Goal: Task Accomplishment & Management: Use online tool/utility

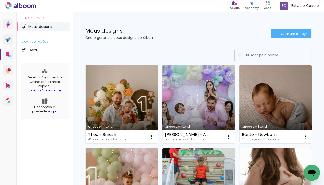
click at [186, 101] on link "Criado em [DATE]" at bounding box center [198, 104] width 72 height 78
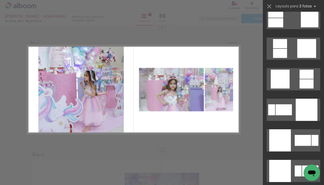
scroll to position [1017, 0]
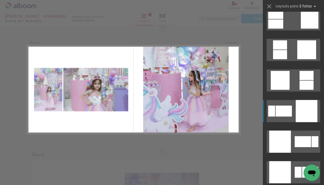
click at [300, 111] on div at bounding box center [307, 111] width 22 height 22
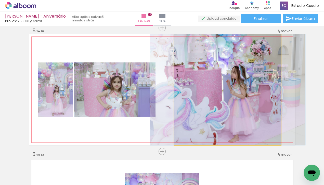
click at [238, 109] on quentale-photo at bounding box center [227, 89] width 107 height 111
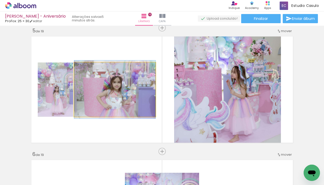
drag, startPoint x: 128, startPoint y: 95, endPoint x: 131, endPoint y: 95, distance: 3.3
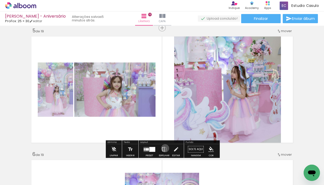
click at [164, 148] on iron-icon at bounding box center [164, 149] width 6 height 10
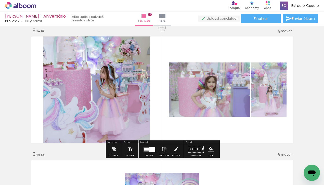
click at [164, 148] on iron-icon at bounding box center [164, 149] width 6 height 10
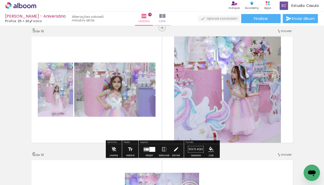
click at [173, 148] on iron-icon at bounding box center [176, 149] width 6 height 10
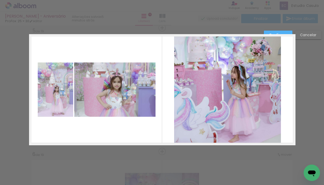
click at [200, 106] on quentale-photo at bounding box center [227, 89] width 107 height 111
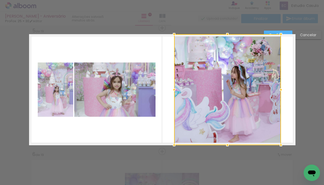
click at [174, 87] on div at bounding box center [174, 90] width 10 height 10
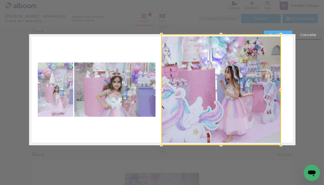
drag, startPoint x: 174, startPoint y: 90, endPoint x: 161, endPoint y: 90, distance: 12.8
click at [161, 90] on div at bounding box center [161, 90] width 10 height 10
click at [162, 90] on div at bounding box center [162, 90] width 10 height 10
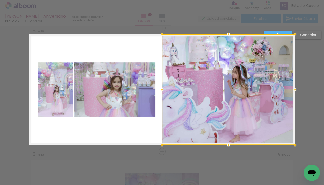
drag, startPoint x: 281, startPoint y: 89, endPoint x: 295, endPoint y: 88, distance: 14.1
click at [295, 88] on div at bounding box center [295, 90] width 10 height 10
click at [281, 32] on paper-button "Confirmar" at bounding box center [278, 35] width 29 height 9
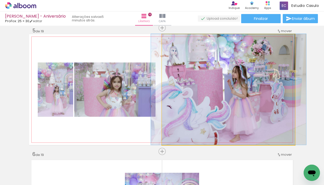
drag, startPoint x: 231, startPoint y: 110, endPoint x: 230, endPoint y: 99, distance: 11.0
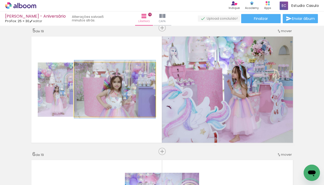
click at [136, 97] on quentale-photo at bounding box center [114, 89] width 81 height 54
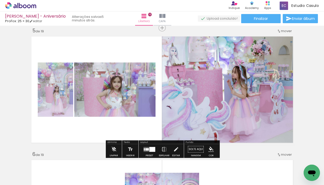
click at [62, 99] on quentale-photo at bounding box center [55, 89] width 35 height 54
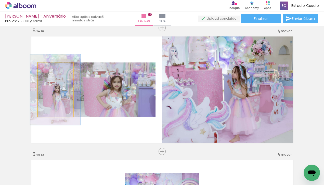
drag, startPoint x: 49, startPoint y: 67, endPoint x: 54, endPoint y: 67, distance: 5.4
type paper-slider "134"
click at [54, 67] on div at bounding box center [54, 68] width 5 height 5
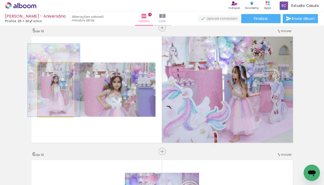
drag, startPoint x: 61, startPoint y: 97, endPoint x: 59, endPoint y: 81, distance: 15.4
click at [59, 81] on div at bounding box center [54, 80] width 52 height 73
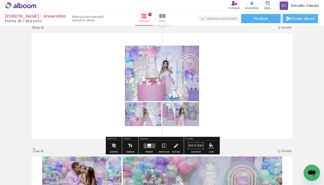
scroll to position [629, 0]
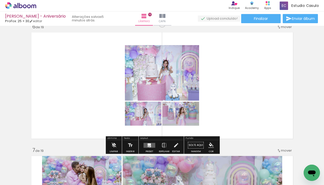
click at [149, 146] on div at bounding box center [150, 146] width 2 height 1
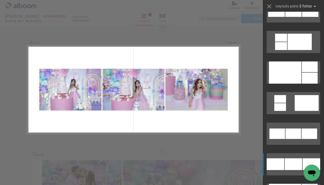
scroll to position [586, 0]
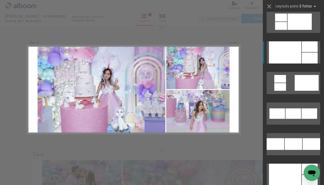
click at [301, 53] on quentale-layouter at bounding box center [294, 52] width 54 height 22
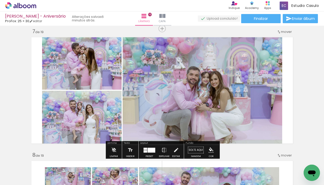
scroll to position [739, 0]
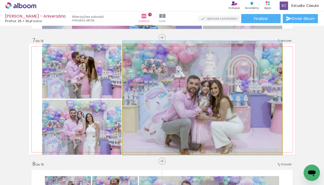
drag, startPoint x: 230, startPoint y: 109, endPoint x: 229, endPoint y: 84, distance: 24.7
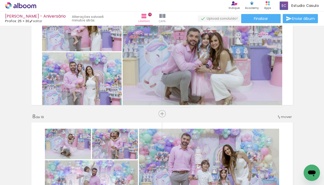
scroll to position [780, 0]
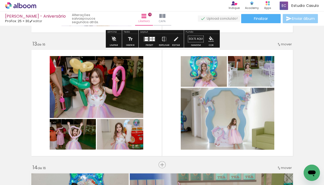
scroll to position [1477, 0]
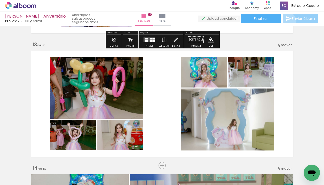
click at [287, 21] on iron-icon at bounding box center [289, 19] width 6 height 6
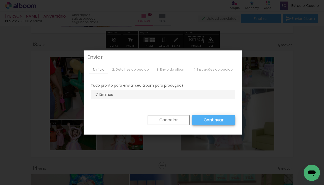
click at [208, 111] on div "Cancelar Continuar" at bounding box center [163, 121] width 156 height 23
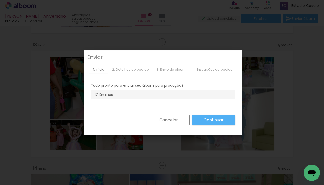
click at [207, 123] on paper-button "Continuar" at bounding box center [213, 120] width 43 height 10
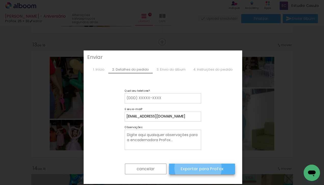
click at [0, 0] on slot "Exportar para ProFox" at bounding box center [0, 0] width 0 height 0
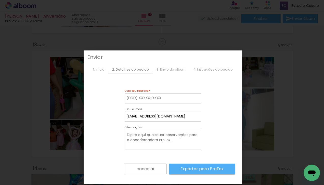
click at [0, 0] on slot "cancelar" at bounding box center [0, 0] width 0 height 0
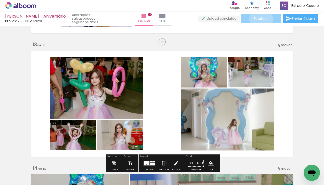
click at [259, 19] on span "Finalizar" at bounding box center [261, 19] width 14 height 4
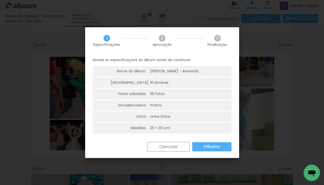
click at [0, 0] on slot "Próximo" at bounding box center [0, 0] width 0 height 0
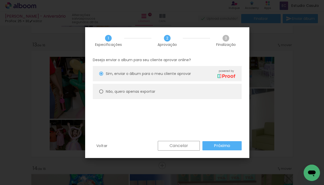
click at [211, 147] on paper-button "Próximo" at bounding box center [221, 145] width 39 height 9
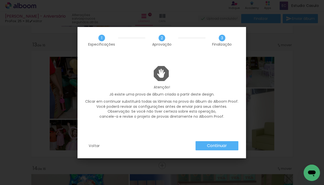
click at [0, 0] on slot "Continuar" at bounding box center [0, 0] width 0 height 0
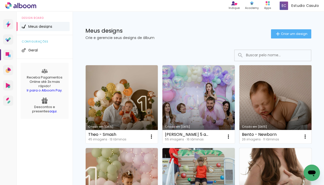
click at [252, 113] on link "Criado em [DATE]" at bounding box center [275, 104] width 72 height 78
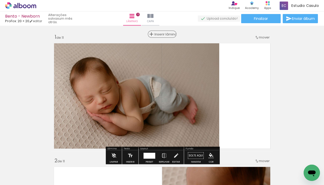
click at [163, 36] on div "Inserir lâmina" at bounding box center [162, 34] width 28 height 6
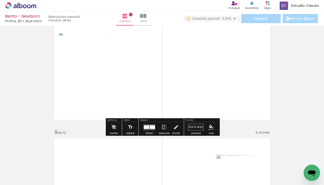
scroll to position [899, 0]
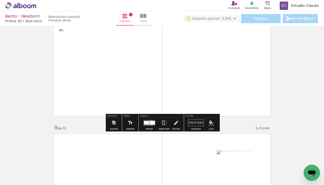
click at [150, 122] on div at bounding box center [152, 123] width 5 height 4
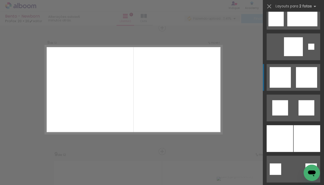
scroll to position [808, 0]
click at [285, 135] on div at bounding box center [280, 138] width 27 height 27
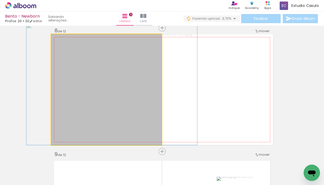
drag, startPoint x: 144, startPoint y: 108, endPoint x: 132, endPoint y: 108, distance: 11.7
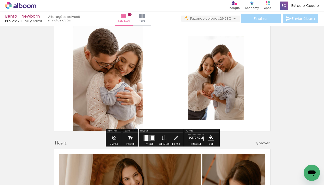
scroll to position [1133, 0]
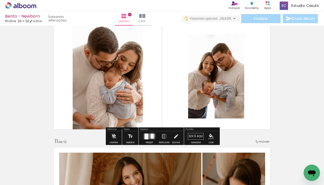
click at [151, 135] on div at bounding box center [152, 136] width 3 height 5
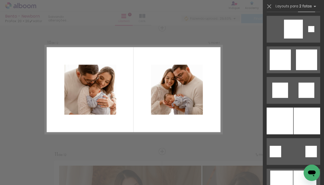
scroll to position [522, 0]
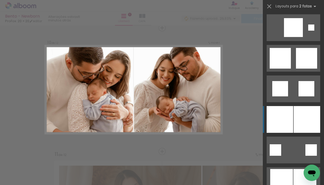
click at [298, 116] on div at bounding box center [307, 119] width 27 height 27
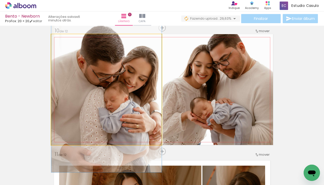
drag, startPoint x: 111, startPoint y: 101, endPoint x: 111, endPoint y: 106, distance: 5.6
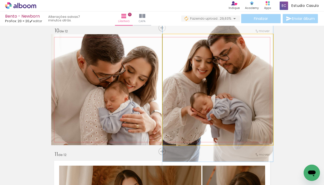
drag, startPoint x: 201, startPoint y: 92, endPoint x: 198, endPoint y: 87, distance: 5.7
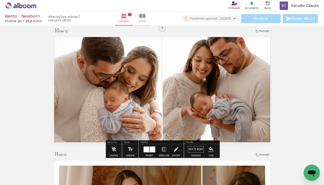
click at [152, 149] on div at bounding box center [153, 149] width 6 height 6
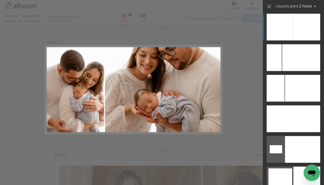
scroll to position [2368, 0]
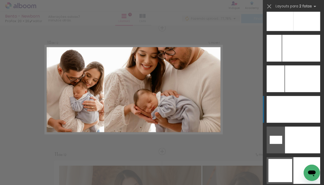
click at [297, 104] on div at bounding box center [303, 109] width 36 height 27
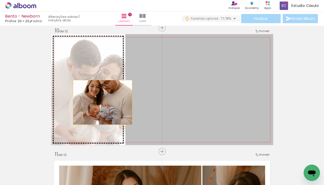
drag, startPoint x: 189, startPoint y: 97, endPoint x: 98, endPoint y: 102, distance: 90.9
click at [0, 0] on slot at bounding box center [0, 0] width 0 height 0
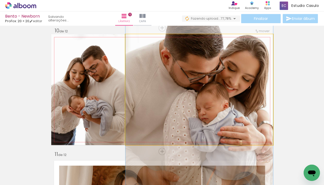
drag, startPoint x: 221, startPoint y: 86, endPoint x: 220, endPoint y: 97, distance: 11.0
click at [220, 97] on div at bounding box center [199, 100] width 148 height 207
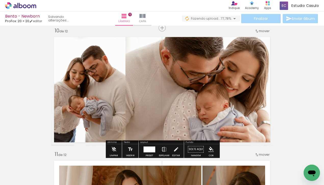
click at [164, 149] on iron-icon at bounding box center [164, 149] width 6 height 10
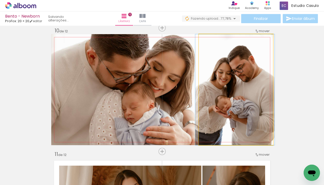
drag, startPoint x: 245, startPoint y: 98, endPoint x: 244, endPoint y: 103, distance: 4.7
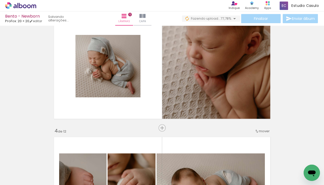
scroll to position [278, 0]
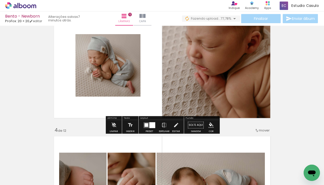
click at [153, 126] on div at bounding box center [152, 125] width 6 height 6
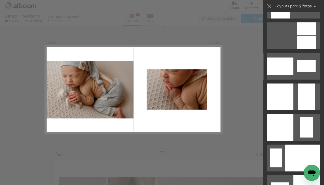
scroll to position [1984, 0]
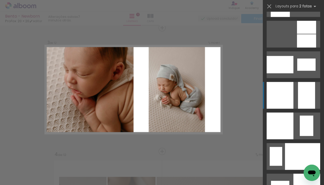
click at [292, 89] on div at bounding box center [280, 95] width 27 height 27
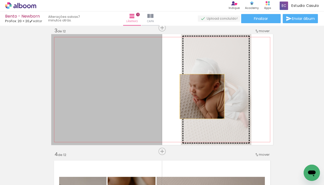
drag, startPoint x: 151, startPoint y: 100, endPoint x: 202, endPoint y: 96, distance: 50.9
click at [0, 0] on slot at bounding box center [0, 0] width 0 height 0
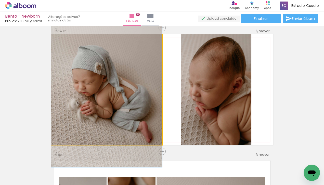
click at [115, 102] on quentale-photo at bounding box center [106, 89] width 111 height 111
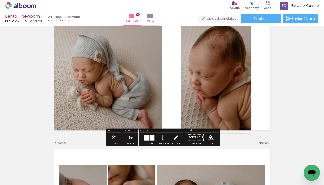
scroll to position [267, 0]
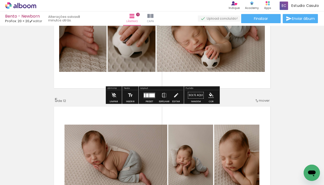
scroll to position [430, 0]
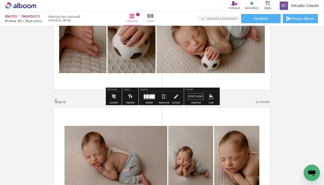
click at [151, 95] on div at bounding box center [152, 97] width 6 height 4
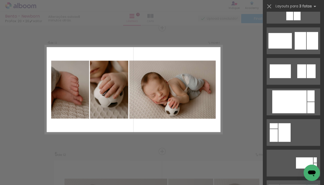
scroll to position [1923, 0]
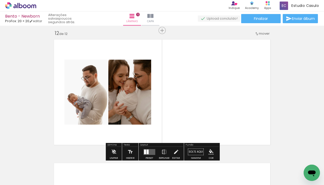
scroll to position [1365, 0]
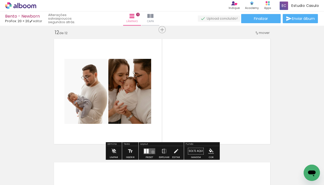
click at [152, 152] on quentale-layouter at bounding box center [150, 151] width 12 height 6
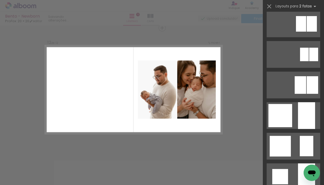
scroll to position [342, 0]
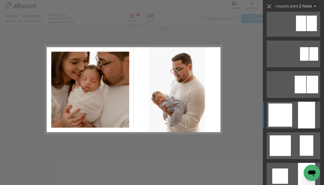
click at [300, 117] on div at bounding box center [306, 115] width 17 height 27
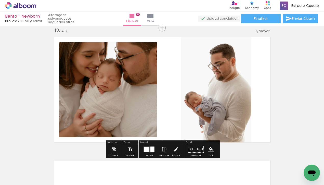
click at [129, 99] on quentale-photo at bounding box center [108, 89] width 98 height 95
click at [177, 149] on iron-icon at bounding box center [176, 149] width 6 height 10
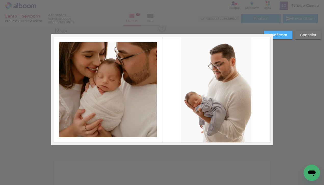
click at [113, 57] on quentale-photo at bounding box center [108, 89] width 98 height 95
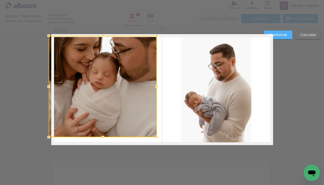
drag, startPoint x: 60, startPoint y: 40, endPoint x: 52, endPoint y: 31, distance: 12.0
click at [52, 31] on div at bounding box center [49, 36] width 10 height 10
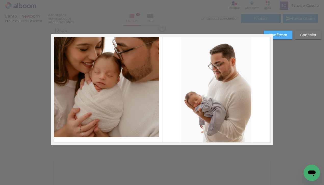
click at [102, 44] on quentale-photo at bounding box center [105, 87] width 108 height 102
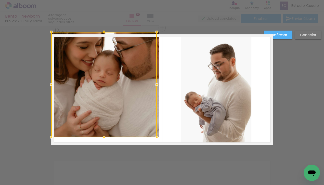
click at [103, 33] on div at bounding box center [104, 32] width 10 height 10
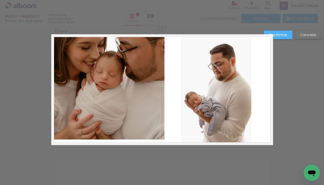
click at [112, 135] on quentale-photo at bounding box center [107, 86] width 113 height 105
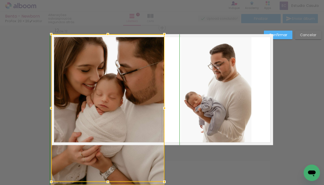
click at [108, 136] on div at bounding box center [107, 108] width 113 height 148
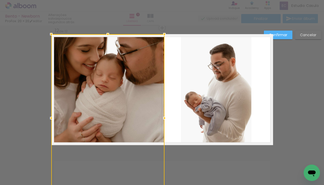
click at [121, 126] on div at bounding box center [107, 118] width 113 height 168
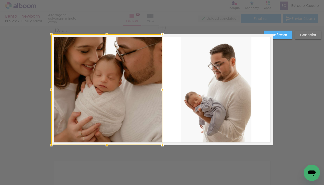
click at [162, 88] on div at bounding box center [162, 90] width 10 height 10
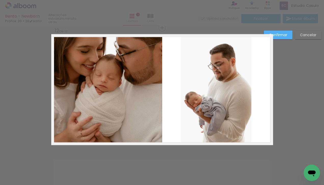
click at [218, 90] on quentale-photo at bounding box center [216, 89] width 70 height 111
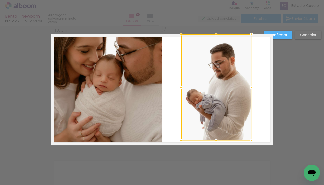
drag, startPoint x: 216, startPoint y: 145, endPoint x: 217, endPoint y: 140, distance: 4.6
click at [217, 140] on div at bounding box center [216, 140] width 10 height 10
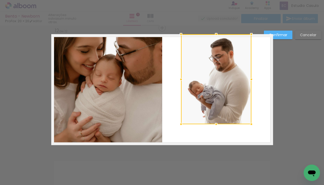
drag, startPoint x: 217, startPoint y: 140, endPoint x: 218, endPoint y: 124, distance: 16.4
click at [218, 124] on div at bounding box center [216, 124] width 10 height 10
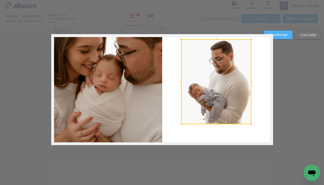
drag, startPoint x: 216, startPoint y: 33, endPoint x: 215, endPoint y: 38, distance: 5.4
click at [215, 38] on div at bounding box center [216, 39] width 10 height 10
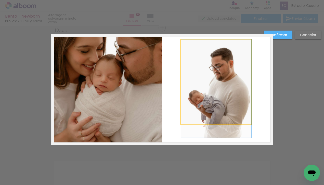
drag, startPoint x: 224, startPoint y: 71, endPoint x: 225, endPoint y: 80, distance: 9.2
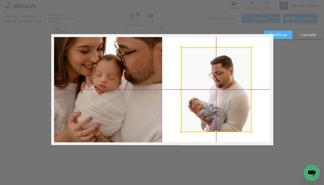
drag, startPoint x: 226, startPoint y: 80, endPoint x: 226, endPoint y: 88, distance: 7.9
click at [226, 88] on div at bounding box center [216, 89] width 70 height 85
click at [0, 0] on slot "Confirmar" at bounding box center [0, 0] width 0 height 0
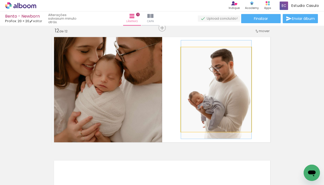
drag, startPoint x: 229, startPoint y: 106, endPoint x: 229, endPoint y: 99, distance: 6.7
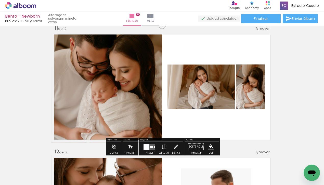
scroll to position [1246, 0]
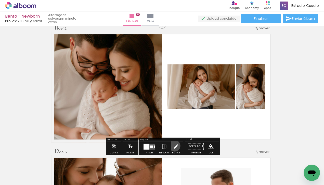
click at [173, 146] on iron-icon at bounding box center [176, 147] width 6 height 10
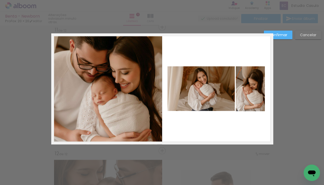
scroll to position [1243, 0]
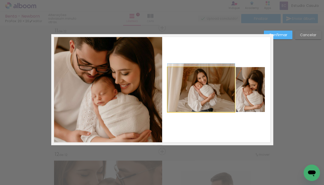
click at [212, 91] on quentale-photo at bounding box center [201, 89] width 67 height 45
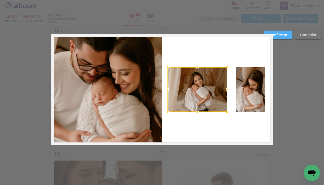
drag, startPoint x: 234, startPoint y: 90, endPoint x: 226, endPoint y: 92, distance: 7.6
click at [226, 92] on div at bounding box center [227, 89] width 10 height 10
click at [250, 84] on quentale-photo at bounding box center [250, 89] width 29 height 45
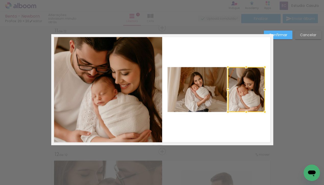
drag, startPoint x: 236, startPoint y: 90, endPoint x: 229, endPoint y: 91, distance: 7.9
click at [229, 91] on div at bounding box center [228, 89] width 10 height 10
click at [210, 93] on quentale-photo at bounding box center [198, 89] width 60 height 45
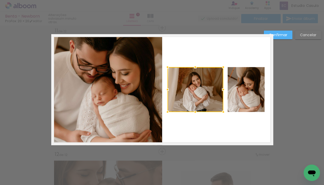
drag, startPoint x: 226, startPoint y: 90, endPoint x: 222, endPoint y: 90, distance: 4.2
click at [222, 90] on div at bounding box center [223, 89] width 10 height 10
click at [236, 87] on quentale-photo at bounding box center [246, 89] width 37 height 45
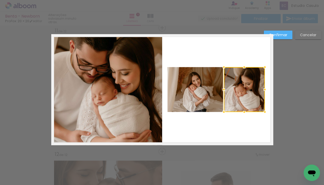
drag, startPoint x: 229, startPoint y: 90, endPoint x: 224, endPoint y: 91, distance: 4.1
click at [224, 91] on div at bounding box center [224, 89] width 10 height 10
click at [213, 88] on quentale-photo at bounding box center [196, 89] width 56 height 45
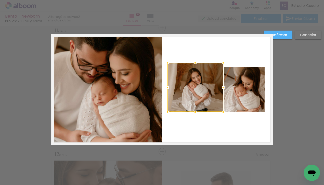
drag, startPoint x: 195, startPoint y: 67, endPoint x: 195, endPoint y: 63, distance: 4.3
click at [195, 63] on div at bounding box center [195, 63] width 10 height 10
click at [237, 76] on quentale-photo at bounding box center [244, 89] width 41 height 45
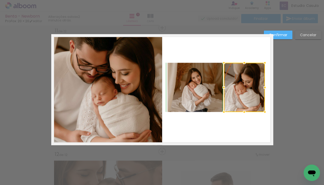
drag, startPoint x: 244, startPoint y: 67, endPoint x: 244, endPoint y: 64, distance: 3.1
click at [244, 64] on div at bounding box center [244, 63] width 10 height 10
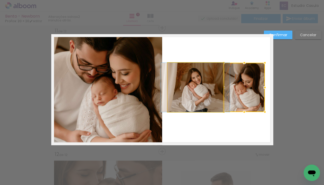
click at [199, 86] on quentale-photo at bounding box center [196, 87] width 56 height 49
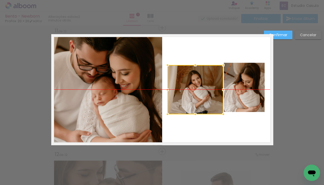
click at [196, 89] on div at bounding box center [196, 89] width 56 height 49
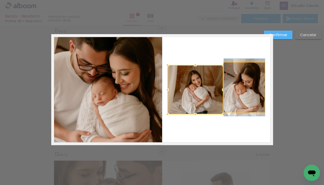
click at [229, 84] on quentale-photo at bounding box center [244, 87] width 41 height 49
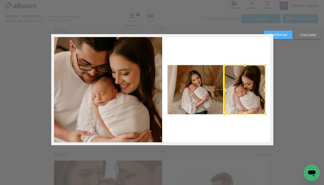
drag, startPoint x: 238, startPoint y: 82, endPoint x: 238, endPoint y: 85, distance: 2.8
click at [238, 85] on div at bounding box center [244, 89] width 41 height 49
click at [0, 0] on slot "Confirmar" at bounding box center [0, 0] width 0 height 0
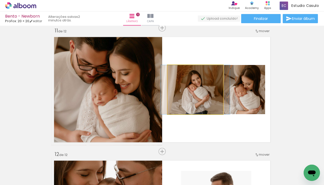
click at [194, 102] on quentale-photo at bounding box center [196, 89] width 56 height 49
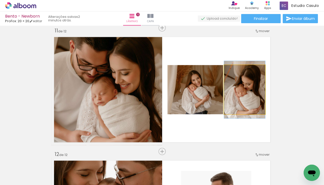
click at [248, 91] on quentale-photo at bounding box center [244, 89] width 41 height 49
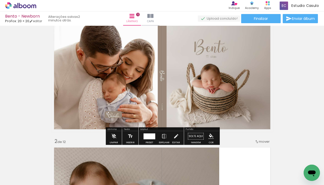
scroll to position [0, 0]
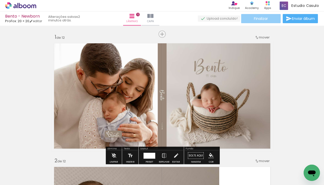
click at [273, 18] on paper-button "Finalizar" at bounding box center [261, 18] width 40 height 9
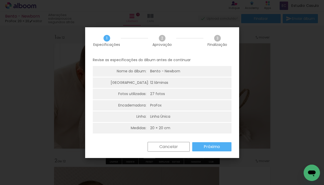
click at [0, 0] on slot "Próximo" at bounding box center [0, 0] width 0 height 0
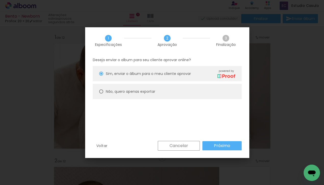
click at [213, 145] on paper-button "Próximo" at bounding box center [221, 145] width 39 height 9
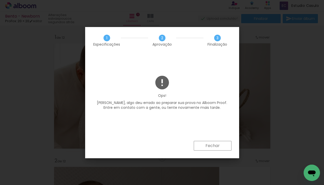
click at [0, 0] on slot "Fechar" at bounding box center [0, 0] width 0 height 0
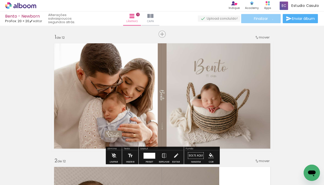
click at [271, 19] on paper-button "Finalizar" at bounding box center [261, 18] width 40 height 9
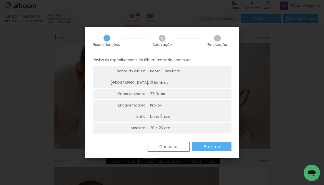
click at [203, 148] on paper-button "Próximo" at bounding box center [211, 146] width 39 height 9
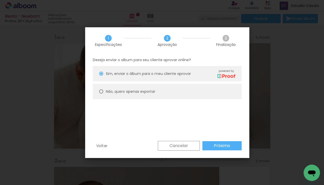
click at [156, 92] on paper-radio-button "Não, quero apenas exportar" at bounding box center [167, 91] width 149 height 15
type paper-radio-button "on"
click at [0, 0] on slot "Próximo" at bounding box center [0, 0] width 0 height 0
type input "Alta, 300 DPI"
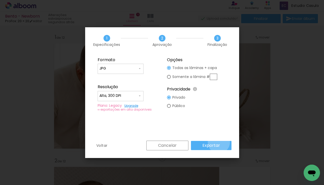
click at [220, 142] on paper-button "Exportar" at bounding box center [211, 145] width 41 height 9
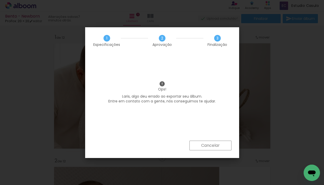
scroll to position [0, 490]
click at [214, 141] on paper-button "Cancelar" at bounding box center [210, 146] width 42 height 10
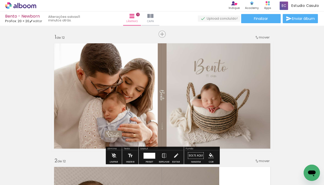
click at [23, 5] on icon at bounding box center [20, 5] width 31 height 7
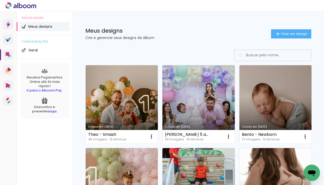
click at [125, 113] on link "Criado em [DATE]" at bounding box center [122, 104] width 72 height 78
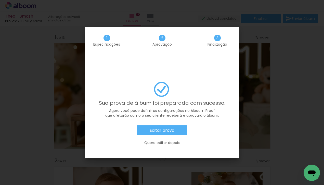
scroll to position [0, 1033]
click at [0, 0] on slot "Editar prova" at bounding box center [0, 0] width 0 height 0
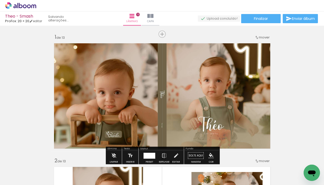
click at [15, 3] on icon at bounding box center [20, 5] width 31 height 7
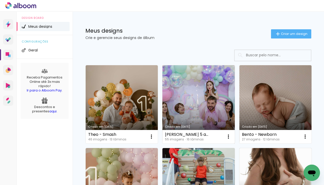
click at [201, 105] on link "Criado em [DATE]" at bounding box center [198, 104] width 72 height 78
click at [224, 90] on link "Criado em [DATE]" at bounding box center [198, 104] width 72 height 78
